Goal: Information Seeking & Learning: Learn about a topic

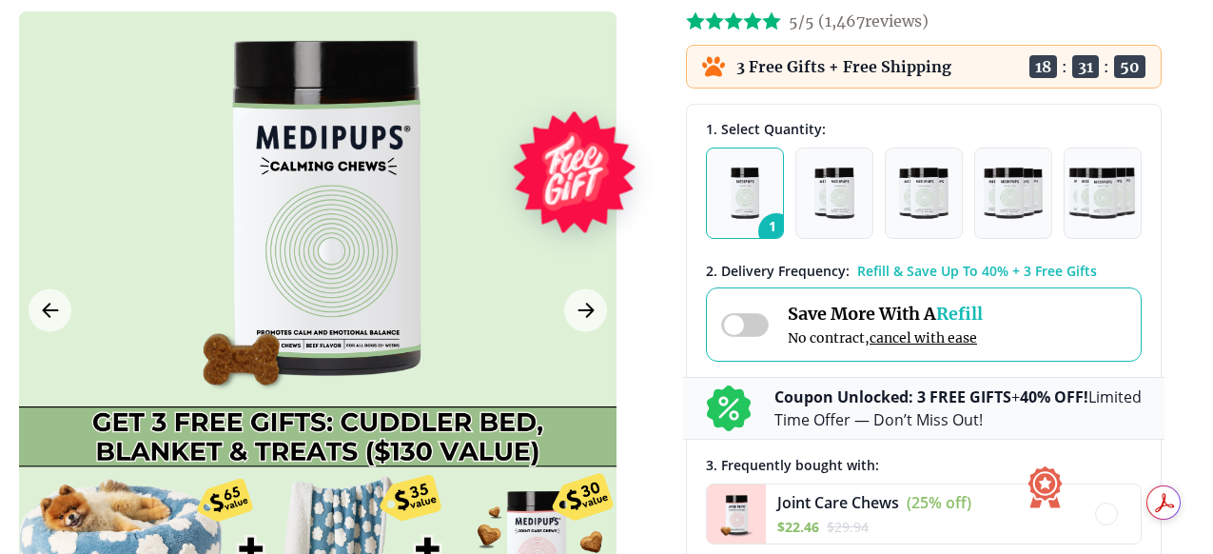
scroll to position [245, 0]
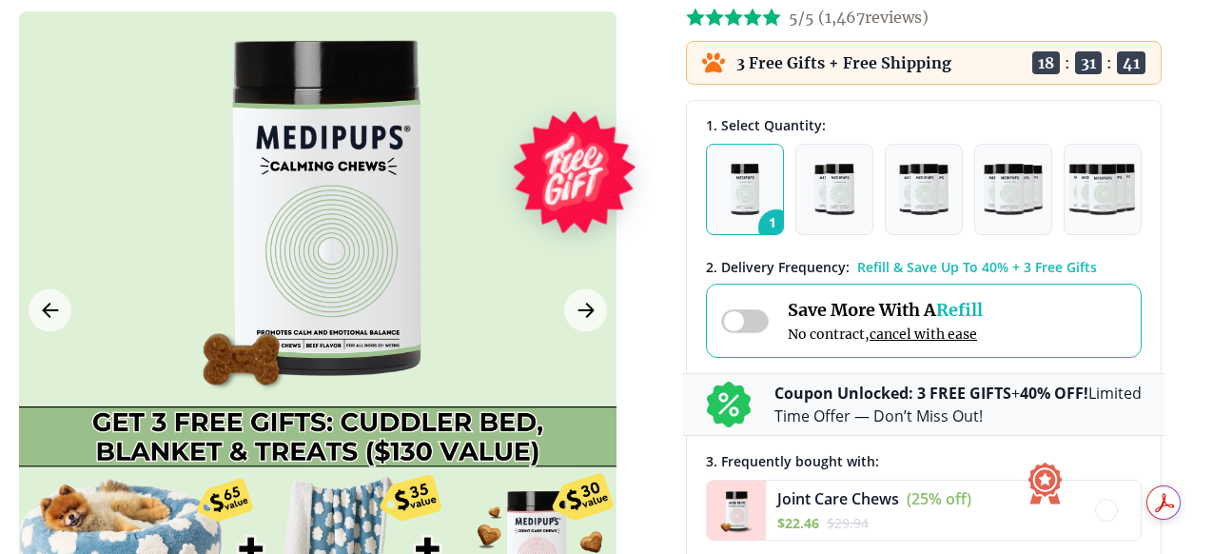
click at [754, 318] on span at bounding box center [745, 321] width 48 height 24
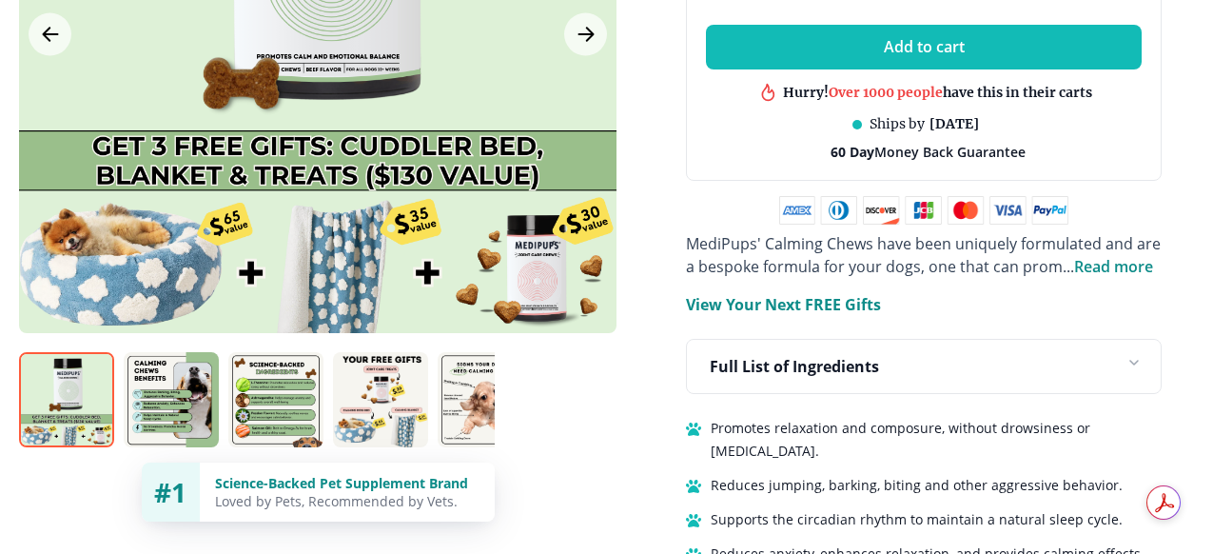
scroll to position [1072, 0]
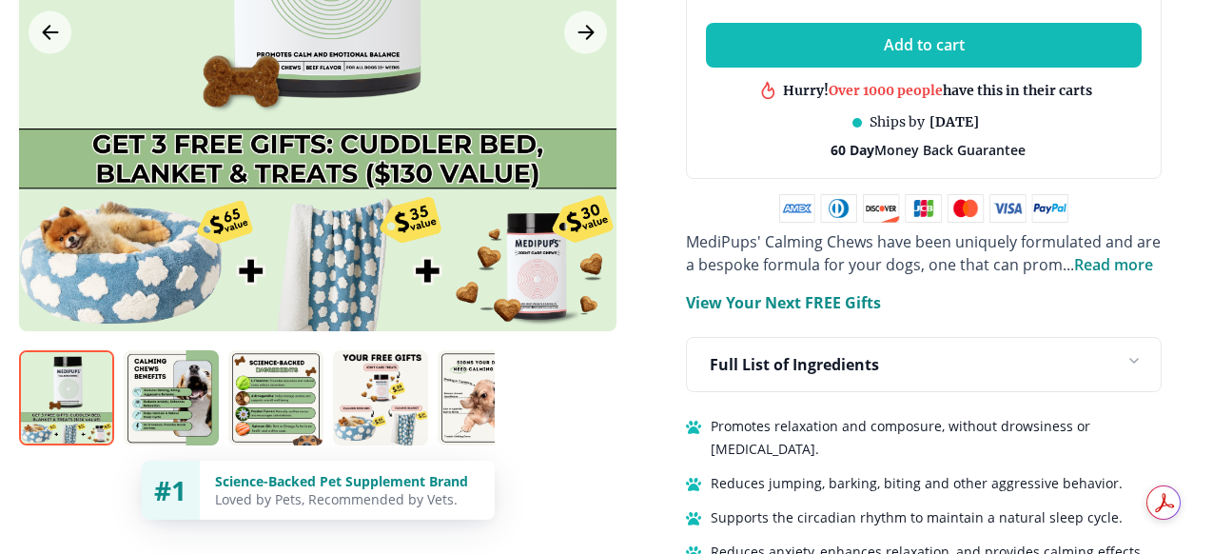
click at [1115, 260] on span "Read more" at bounding box center [1113, 264] width 79 height 21
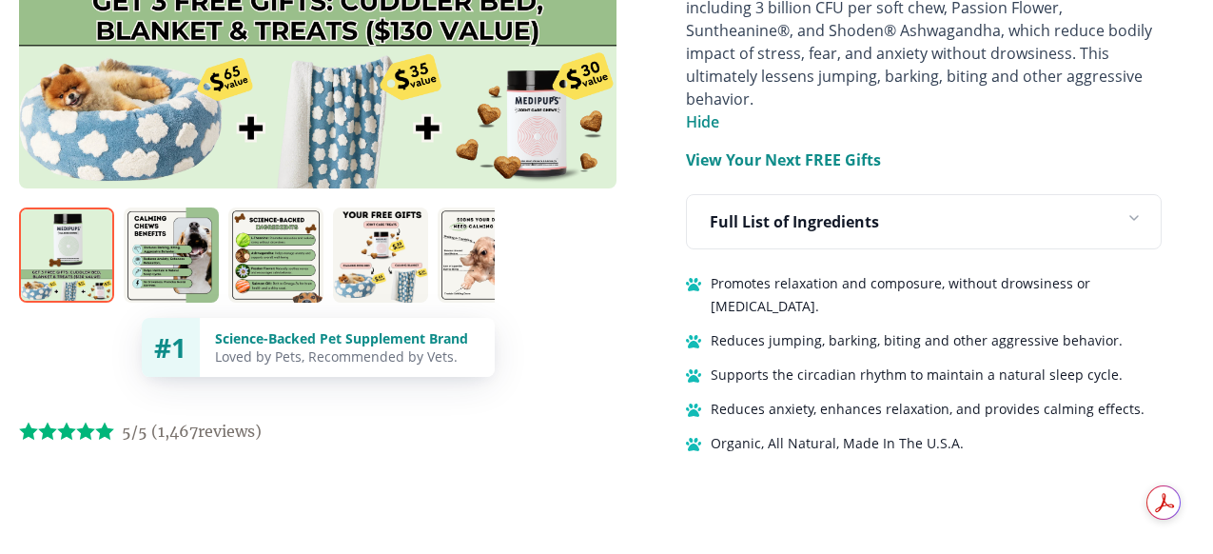
scroll to position [1403, 0]
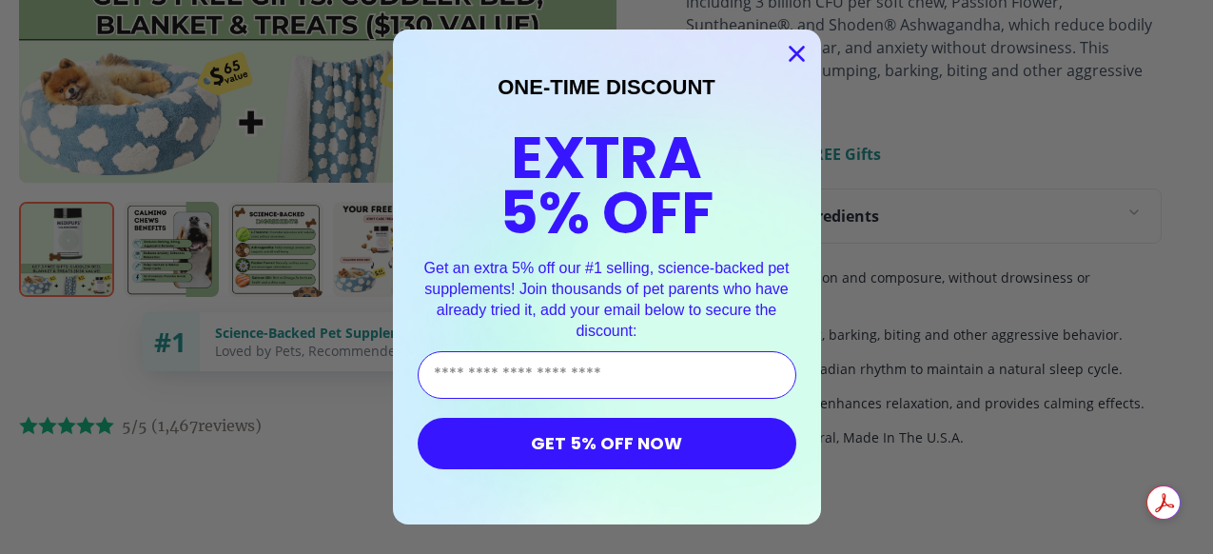
click at [792, 49] on icon "Close dialog" at bounding box center [796, 54] width 13 height 13
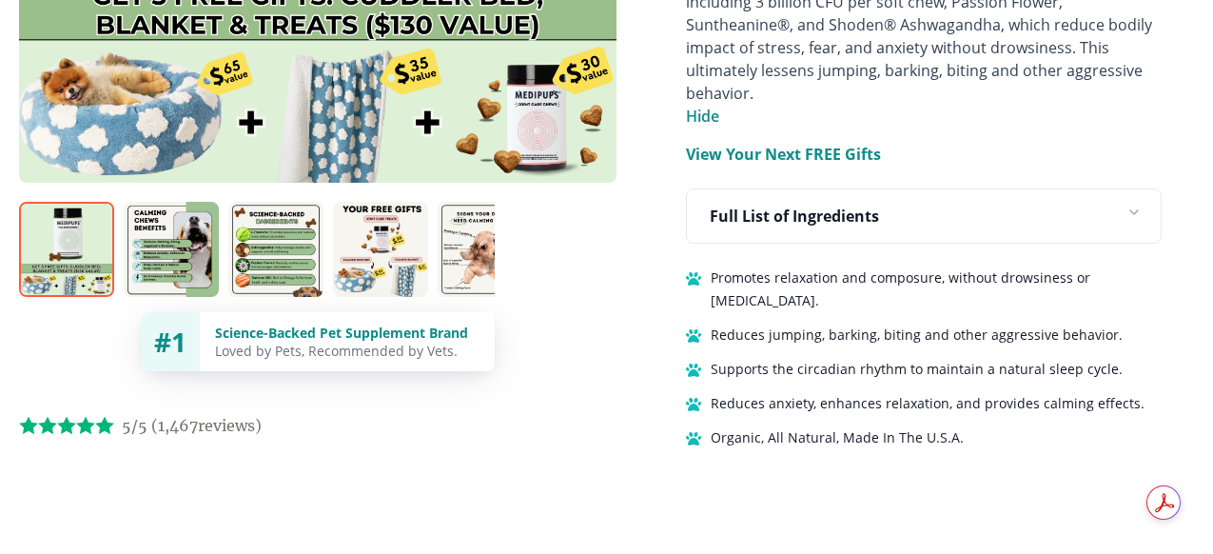
click at [59, 210] on img at bounding box center [66, 249] width 95 height 95
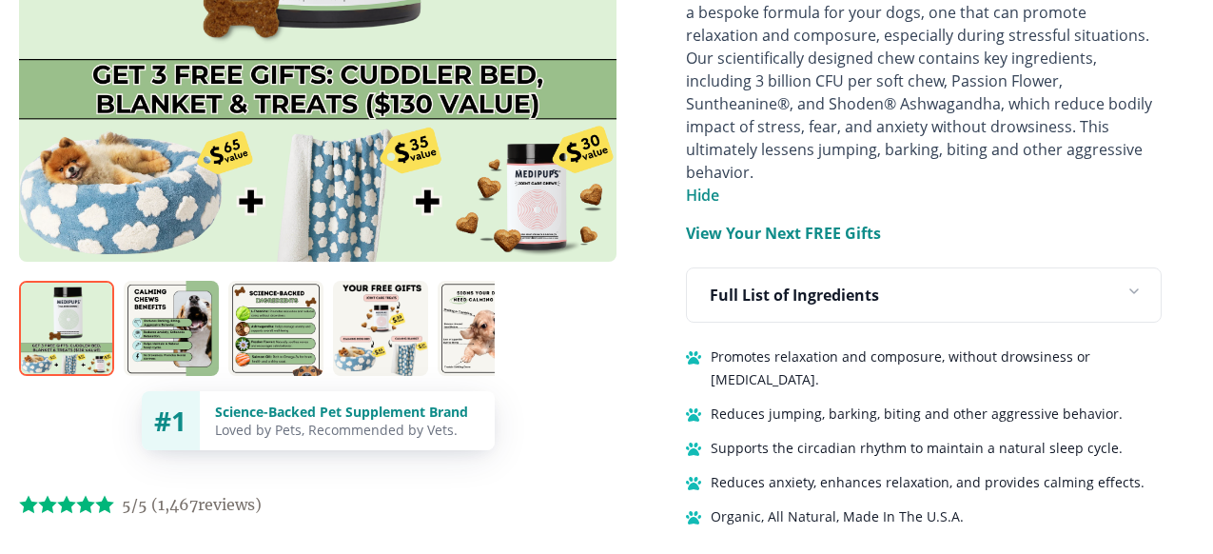
scroll to position [1341, 0]
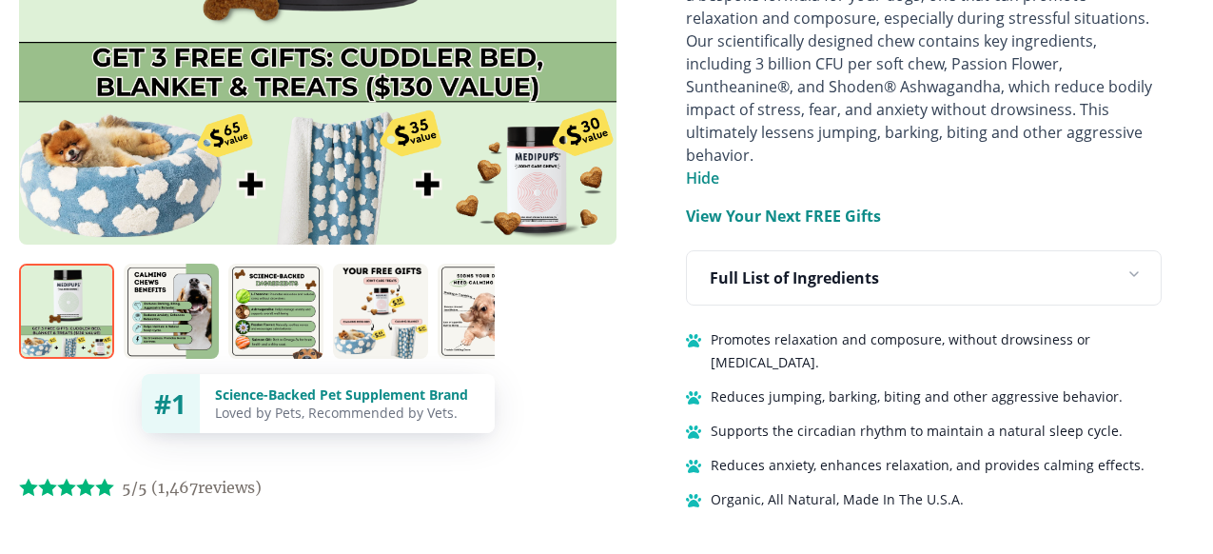
click at [179, 264] on img at bounding box center [171, 311] width 95 height 95
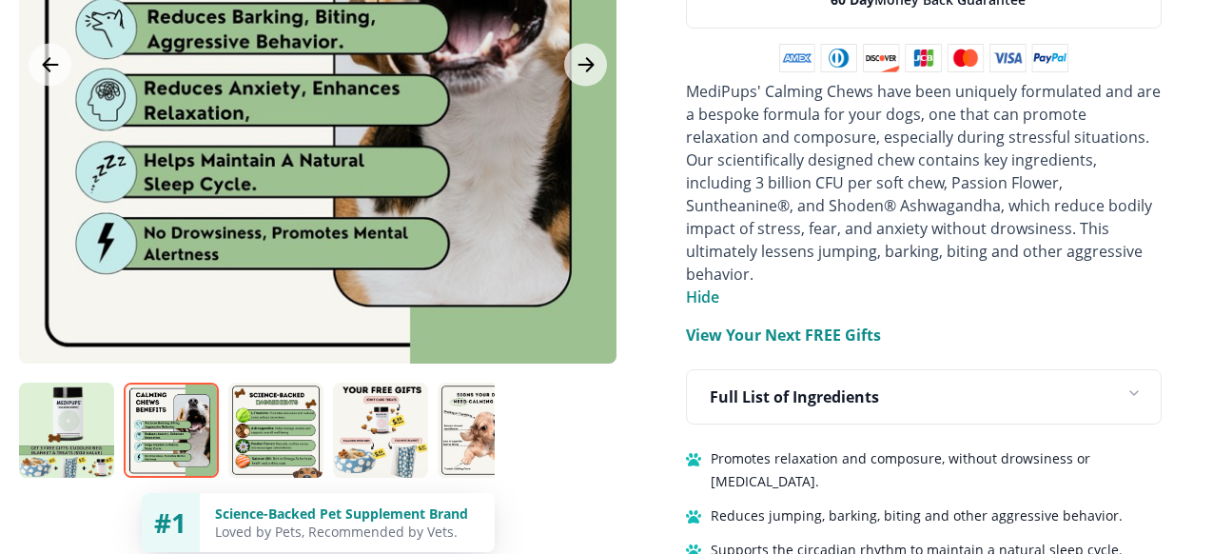
scroll to position [1246, 0]
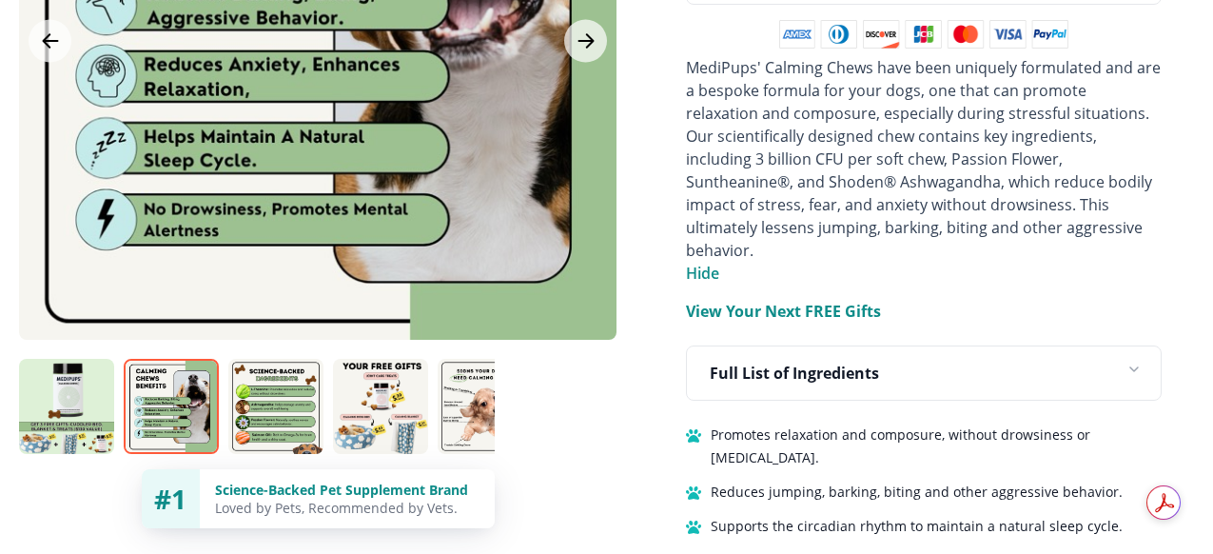
click at [273, 360] on img at bounding box center [275, 406] width 95 height 95
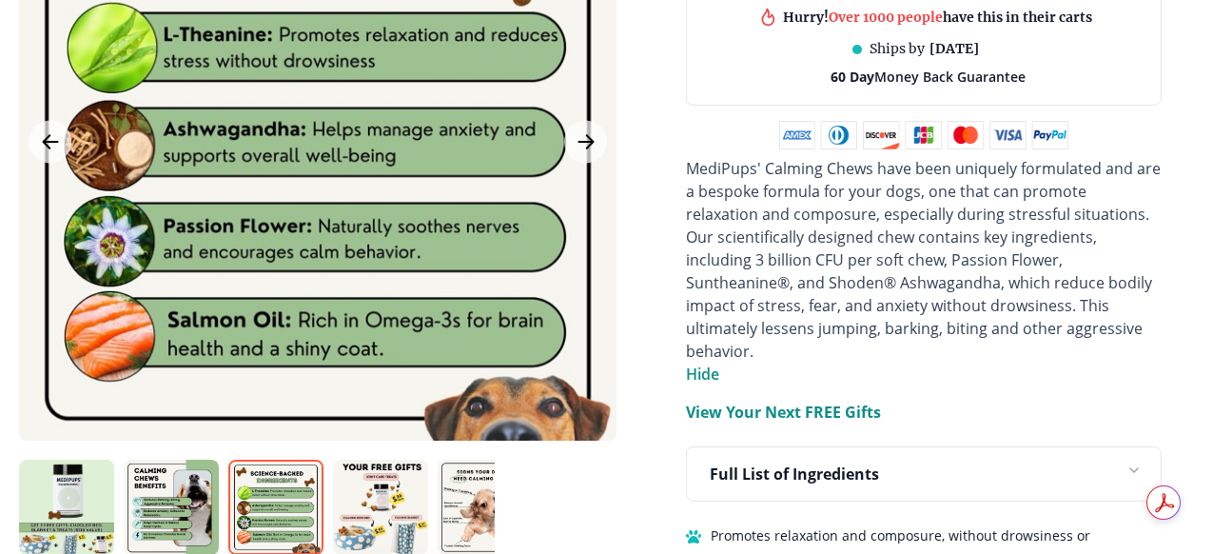
scroll to position [1230, 0]
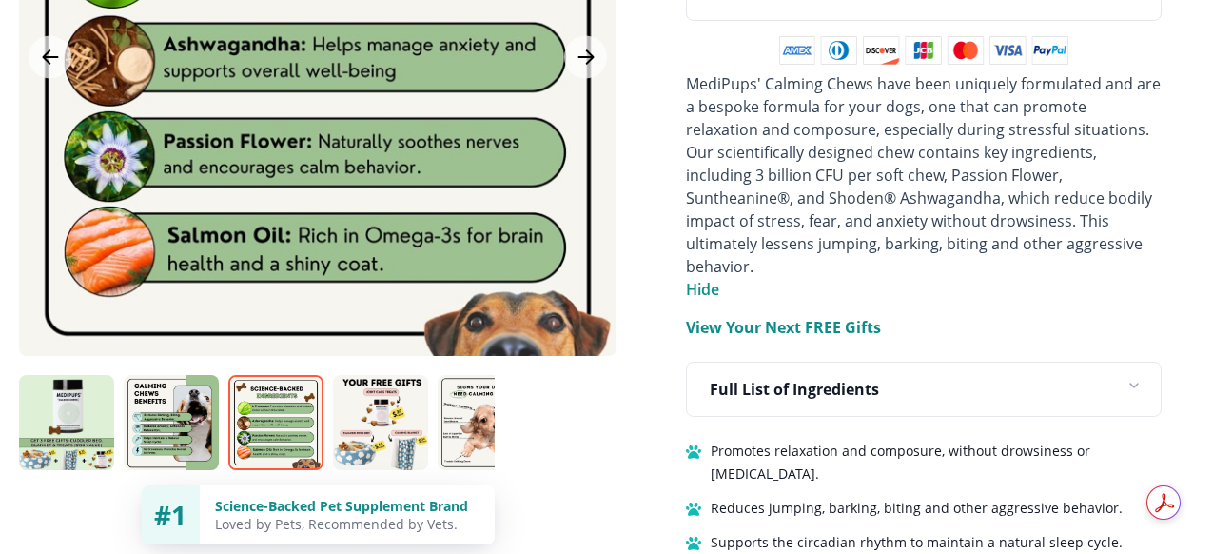
click at [383, 377] on img at bounding box center [380, 422] width 95 height 95
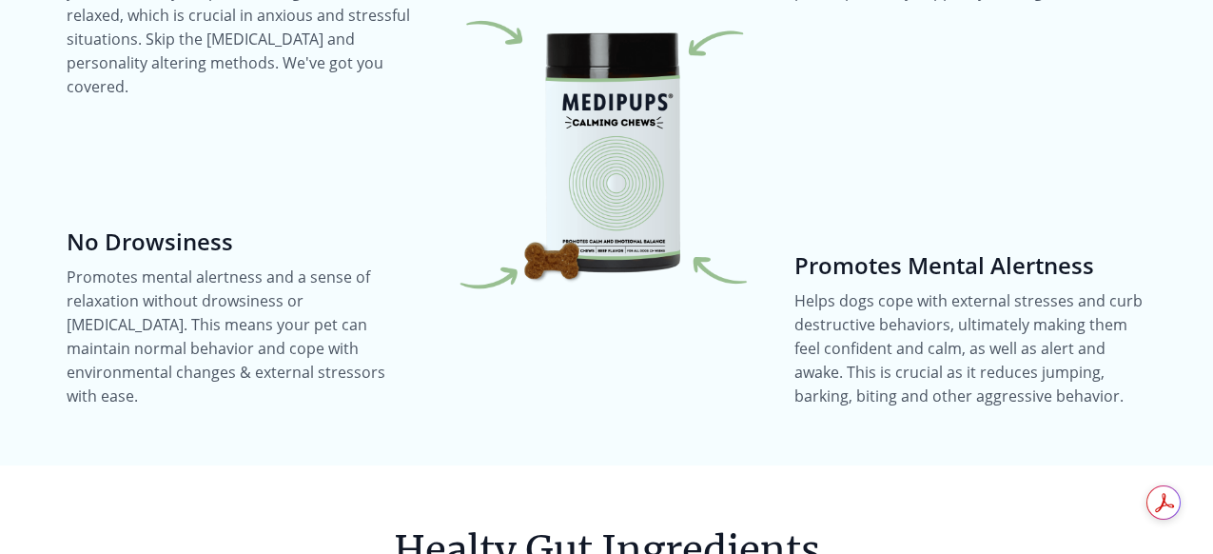
scroll to position [2779, 0]
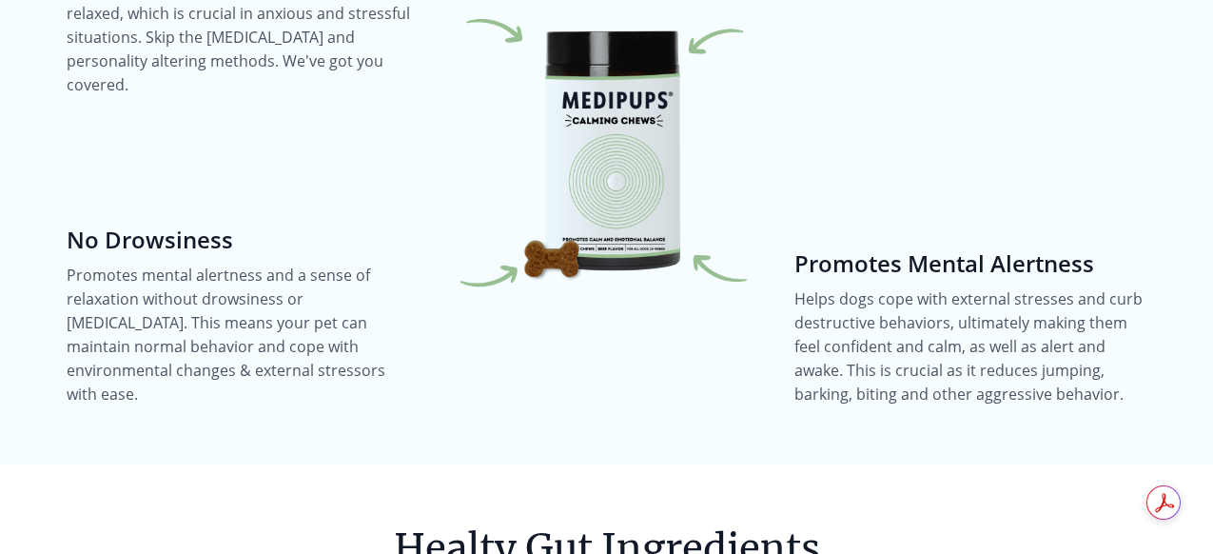
click at [611, 199] on img at bounding box center [606, 149] width 352 height 352
click at [611, 195] on img at bounding box center [606, 149] width 352 height 352
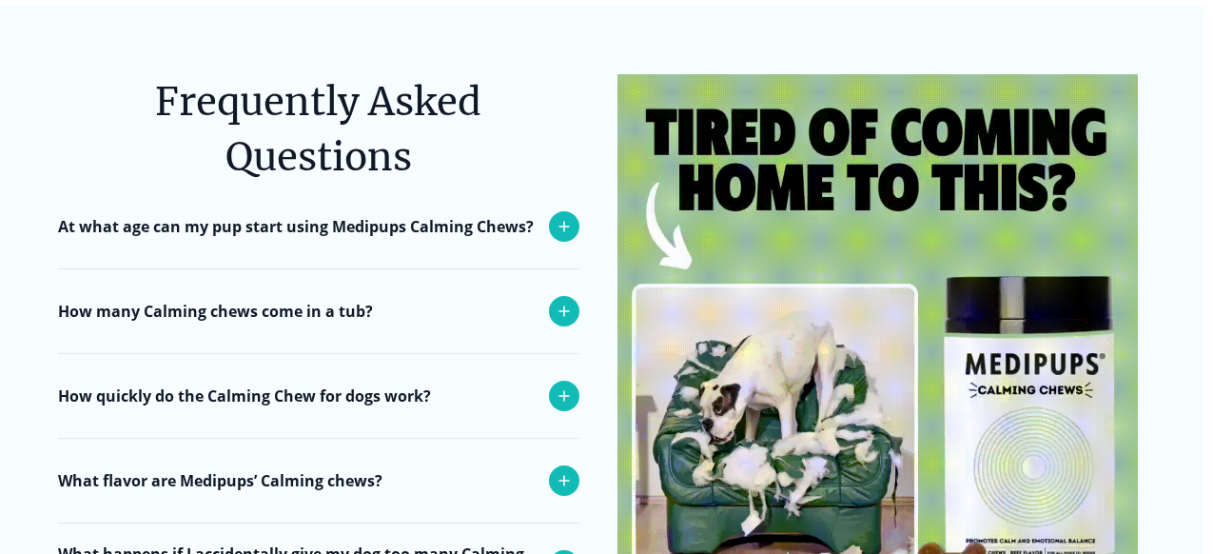
scroll to position [7751, 9]
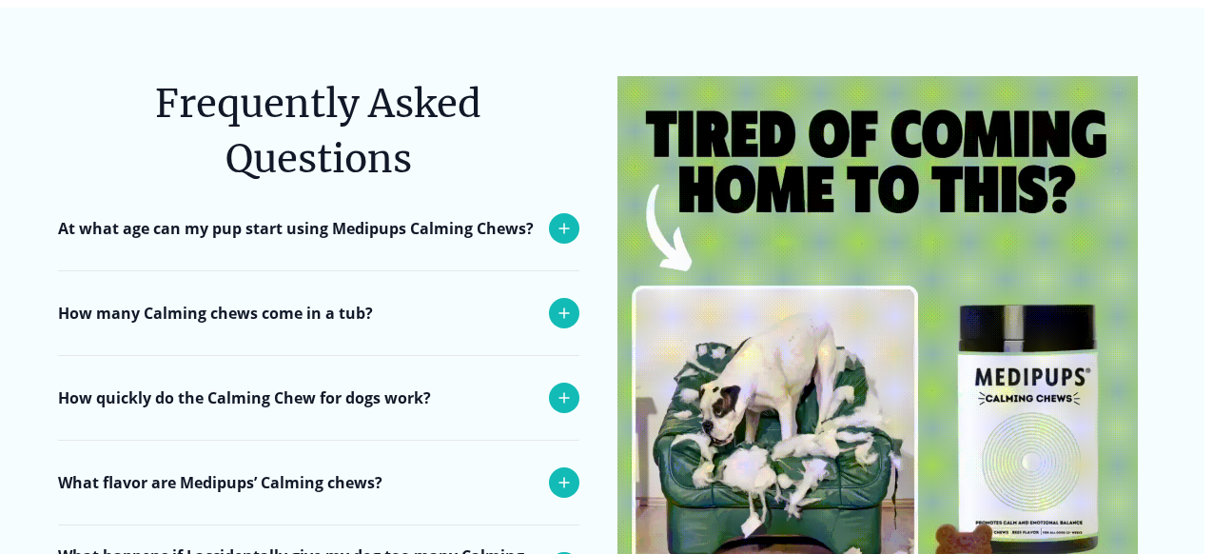
click at [559, 302] on icon at bounding box center [564, 313] width 23 height 23
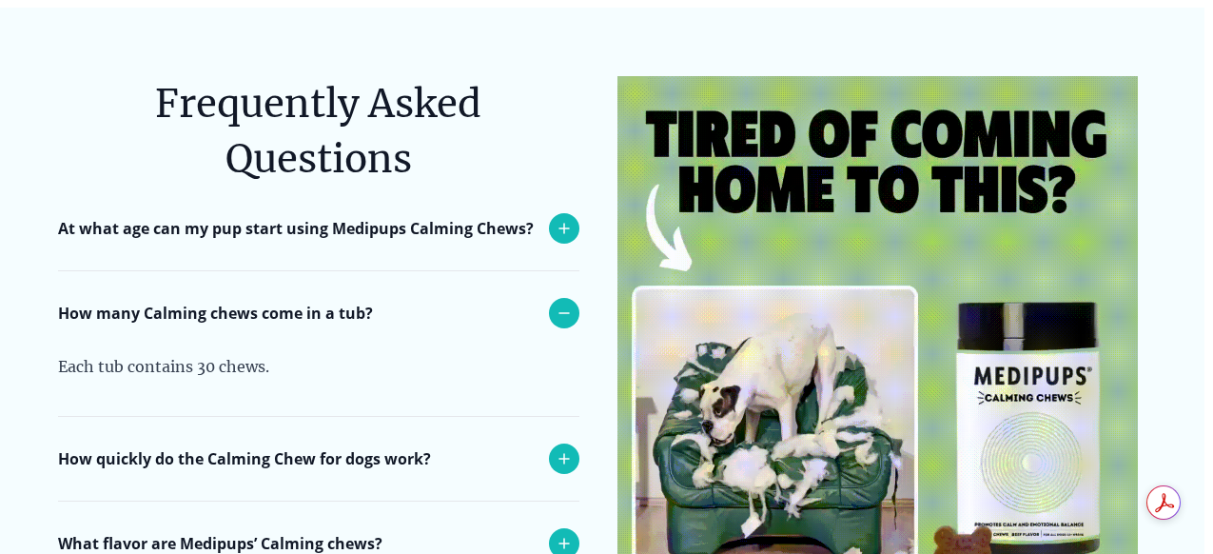
click at [560, 447] on icon at bounding box center [564, 458] width 23 height 23
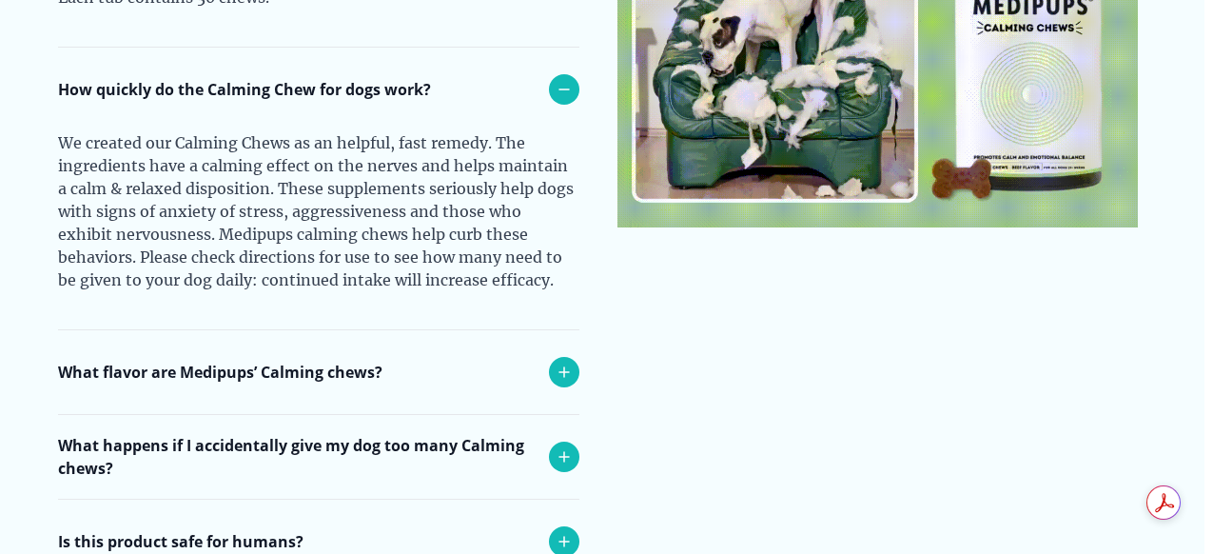
scroll to position [8127, 9]
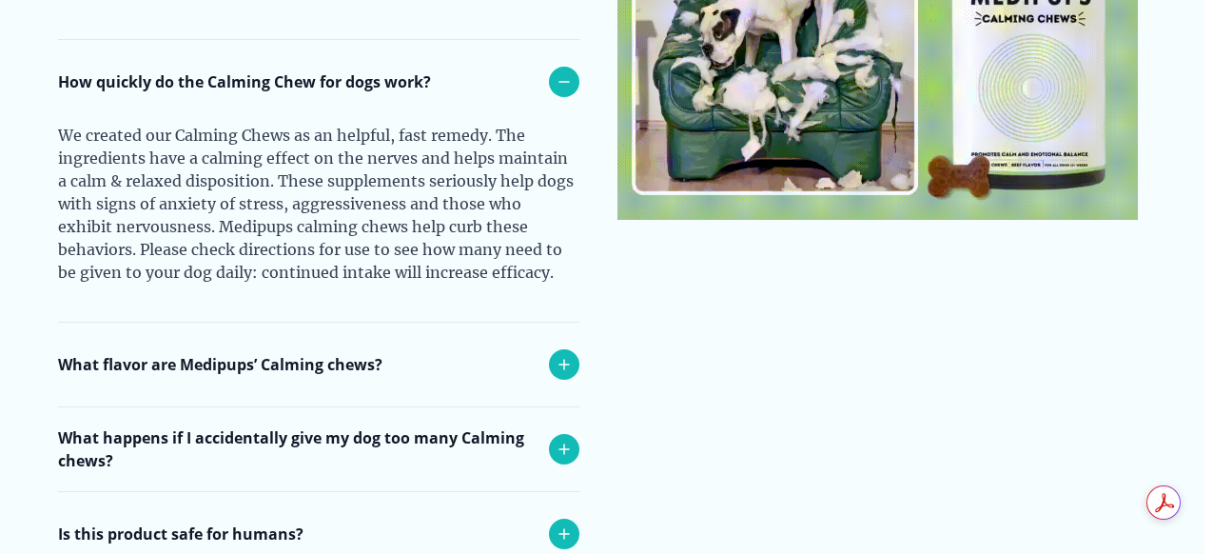
click at [566, 353] on icon at bounding box center [564, 364] width 23 height 23
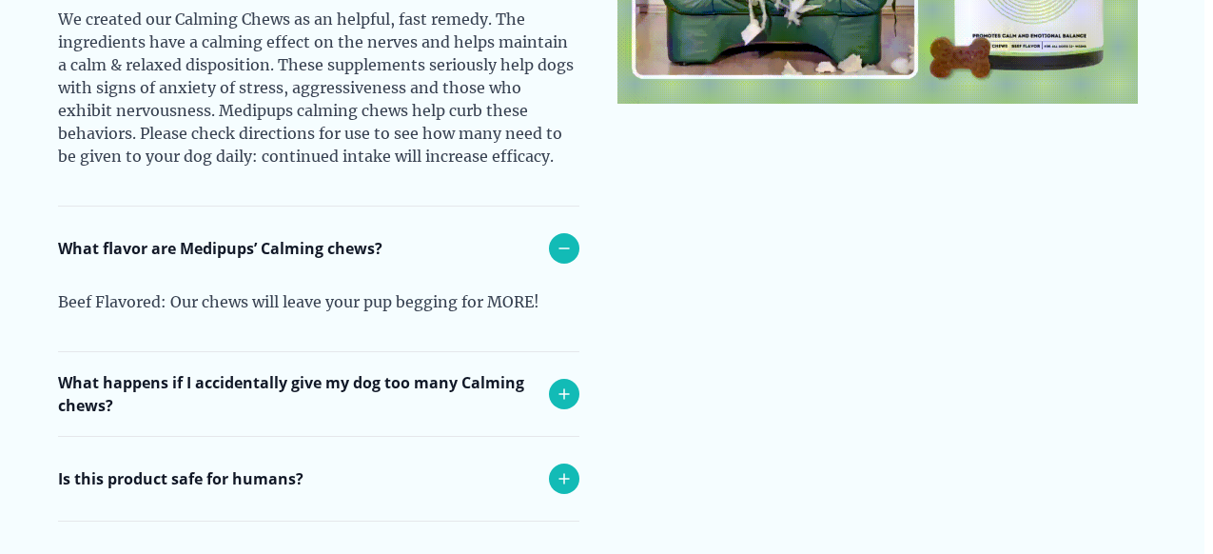
scroll to position [8244, 9]
click at [561, 381] on icon at bounding box center [564, 392] width 23 height 23
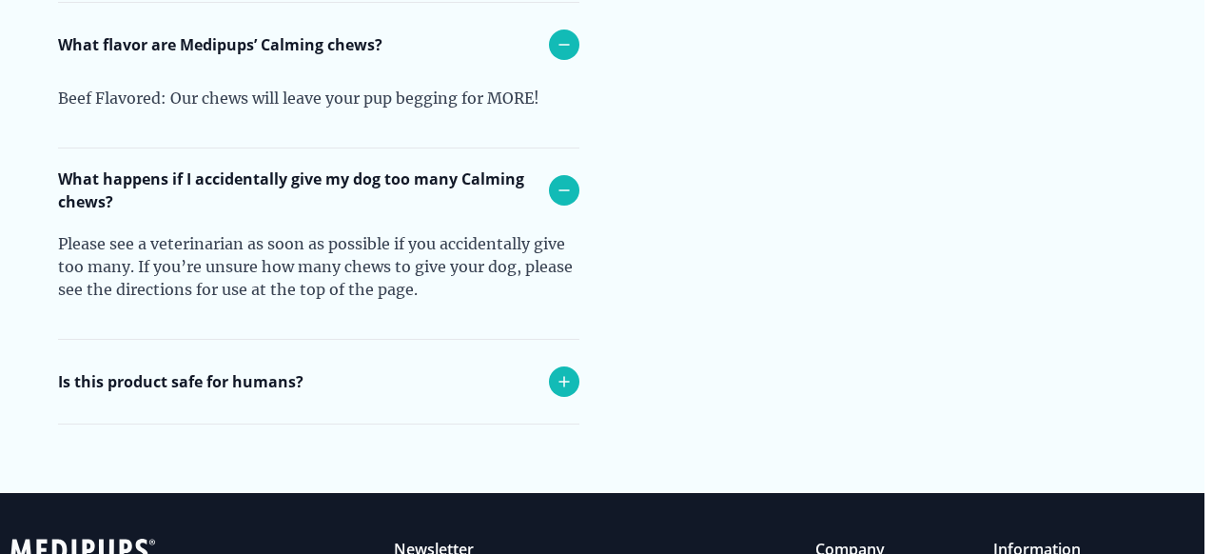
scroll to position [8448, 9]
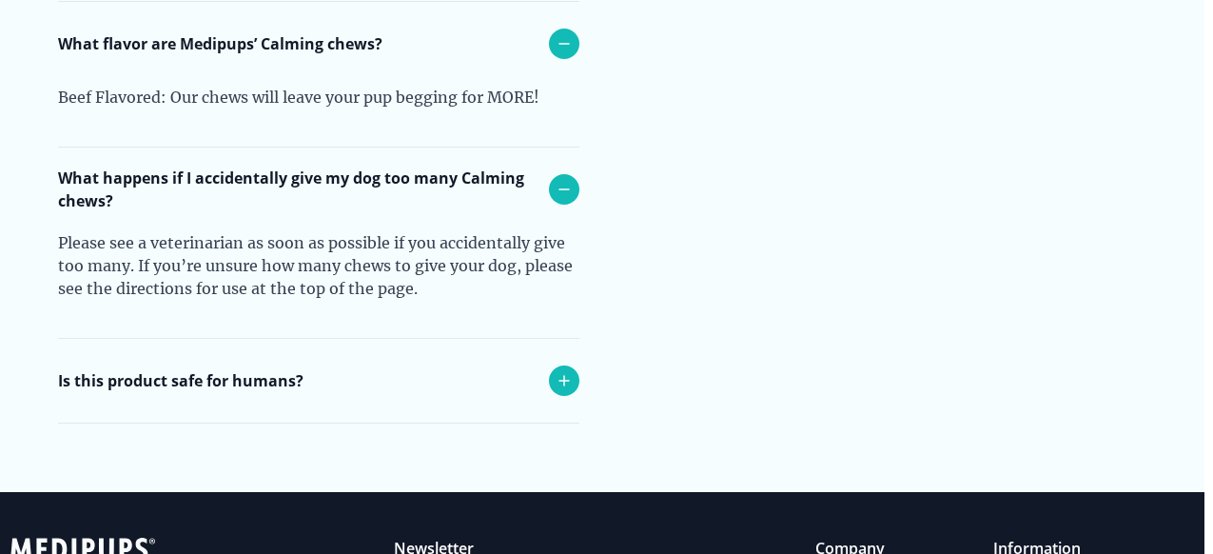
click at [569, 369] on icon at bounding box center [564, 380] width 23 height 23
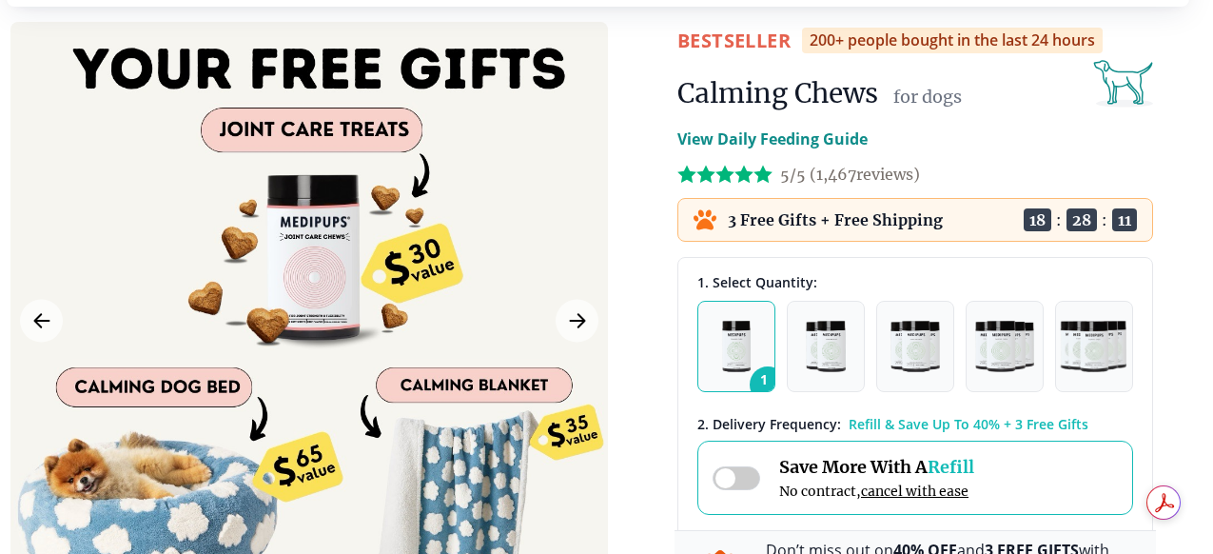
scroll to position [82, 9]
